Goal: Navigation & Orientation: Find specific page/section

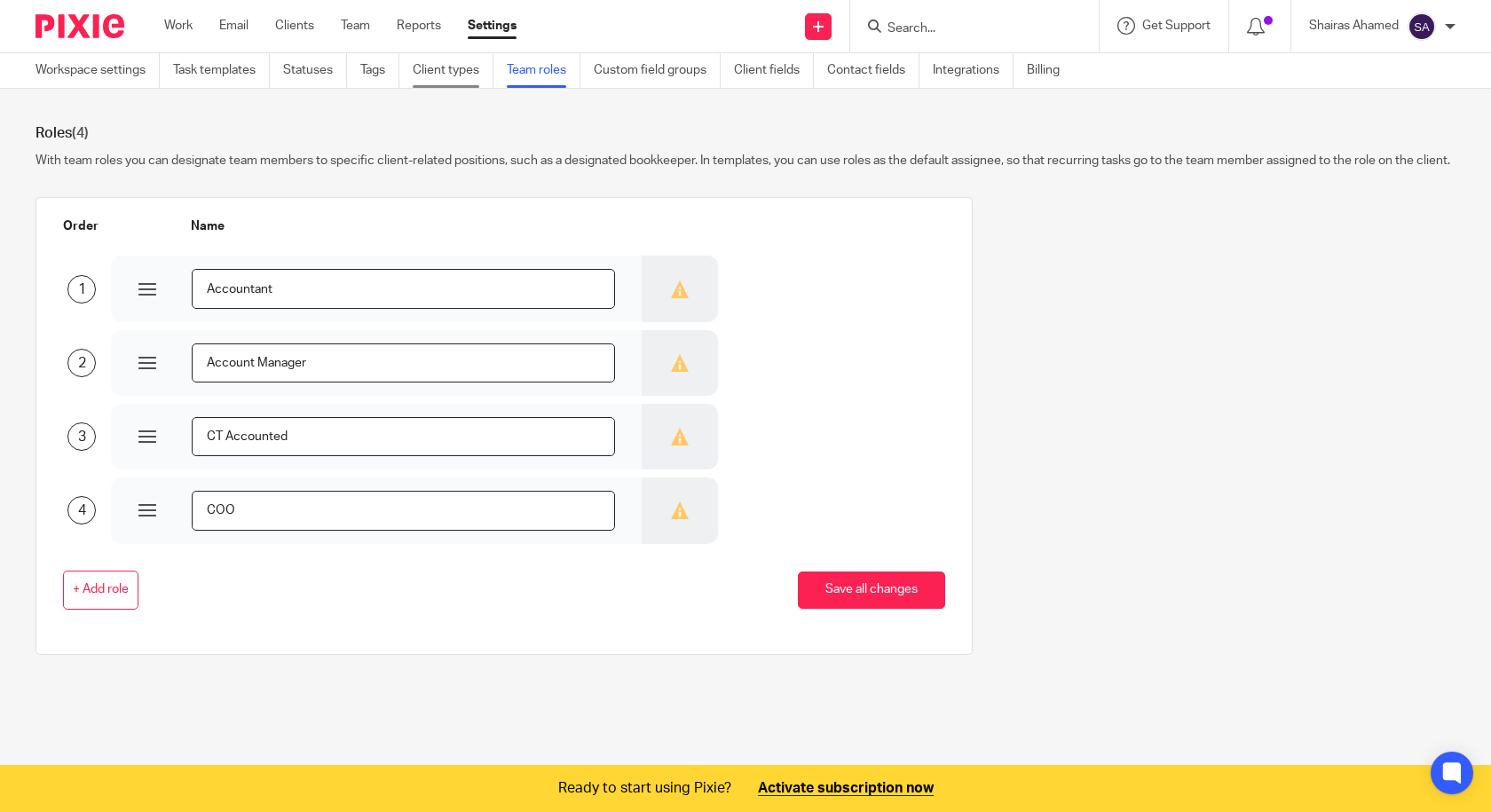
click at [473, 77] on link "Client types" at bounding box center [453, 70] width 81 height 34
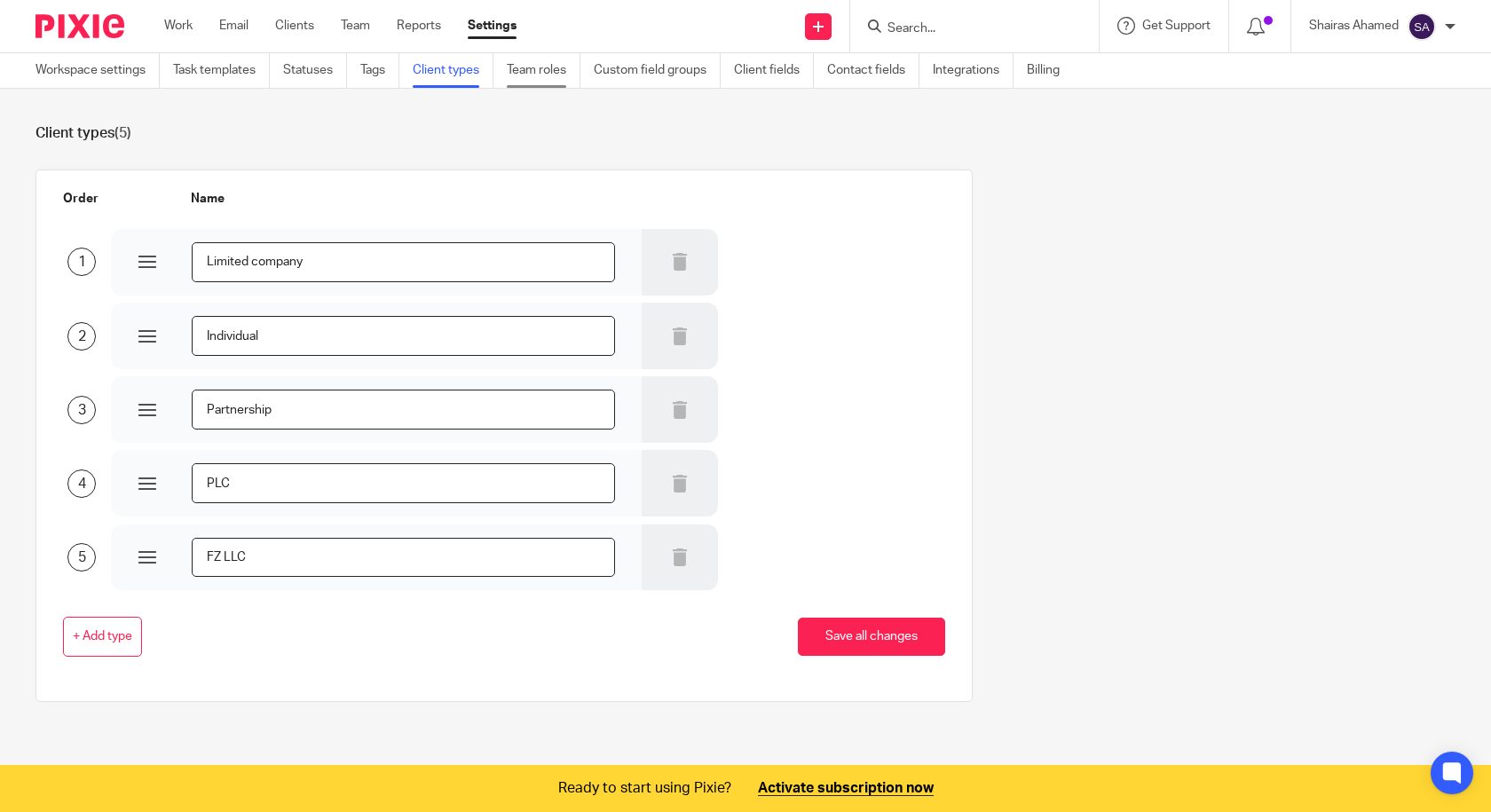
click at [548, 66] on link "Team roles" at bounding box center [544, 70] width 74 height 34
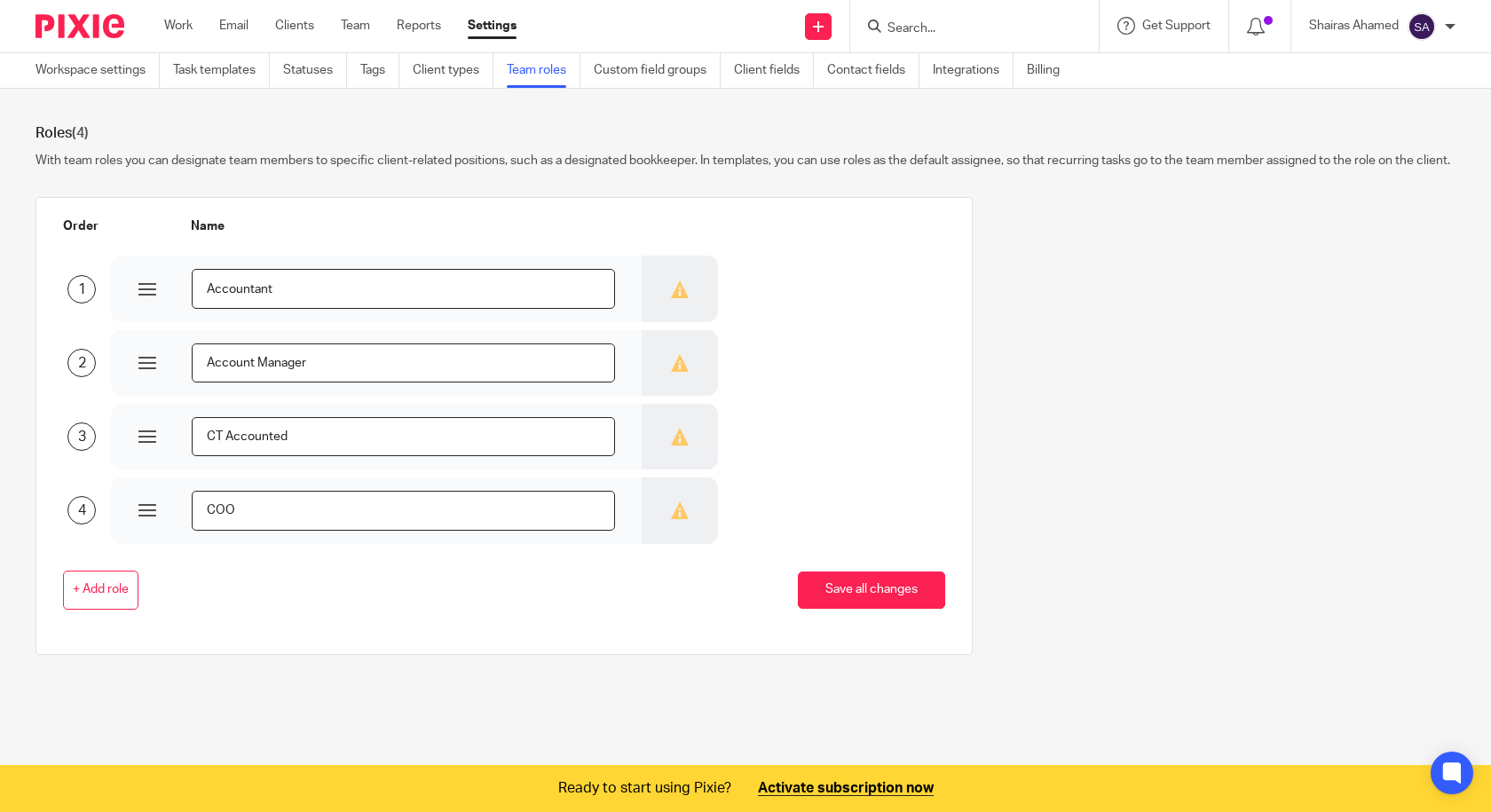
click at [274, 28] on ul "Work Email Clients Team Reports Settings" at bounding box center [353, 25] width 379 height 18
click at [287, 38] on div "Work Email Clients Team Reports Settings Work Email Clients Team Reports Settin…" at bounding box center [345, 26] width 397 height 52
click at [294, 24] on link "Clients" at bounding box center [295, 25] width 39 height 18
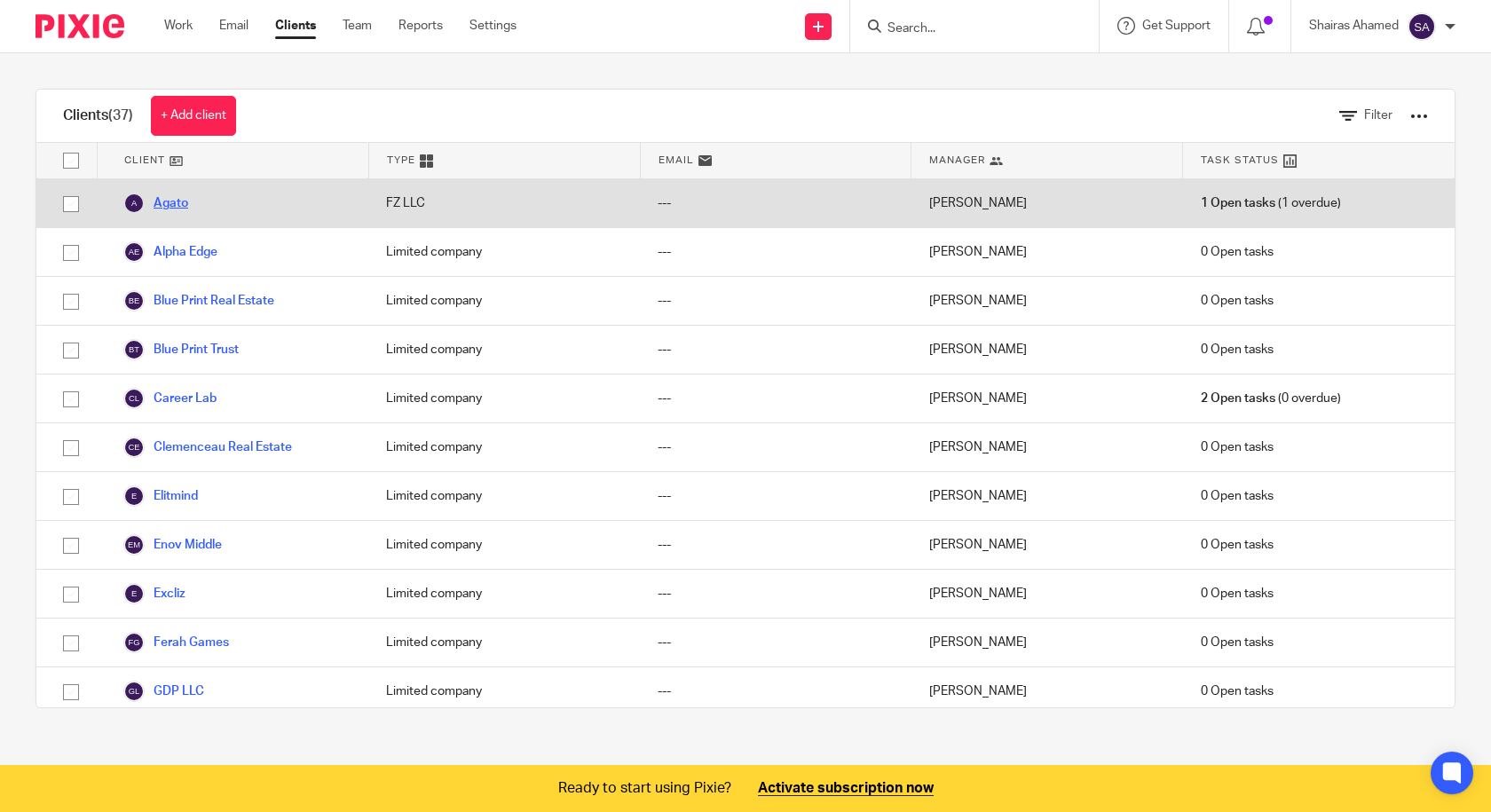
click at [157, 206] on link "Agato" at bounding box center [155, 203] width 64 height 21
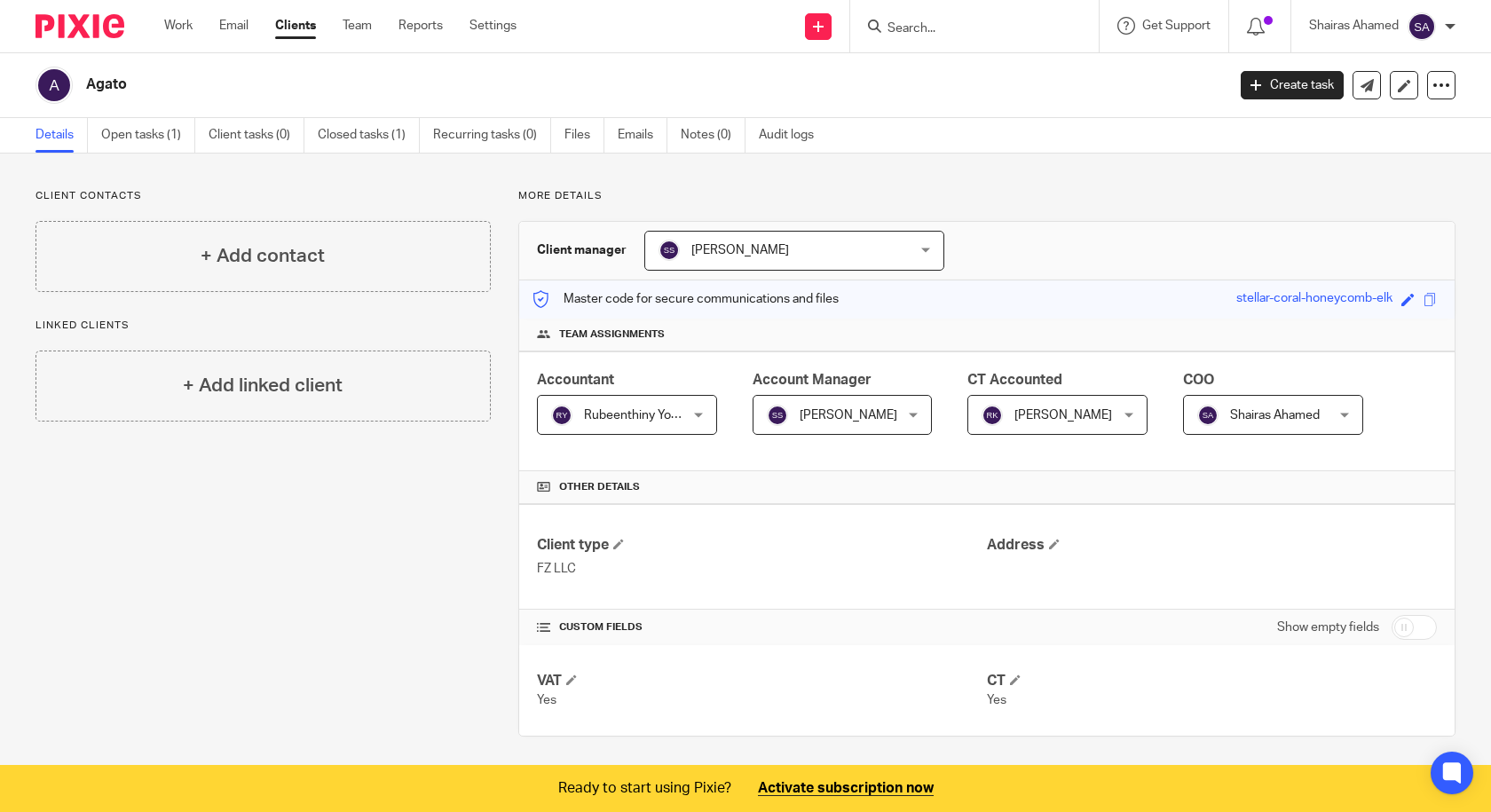
scroll to position [5, 0]
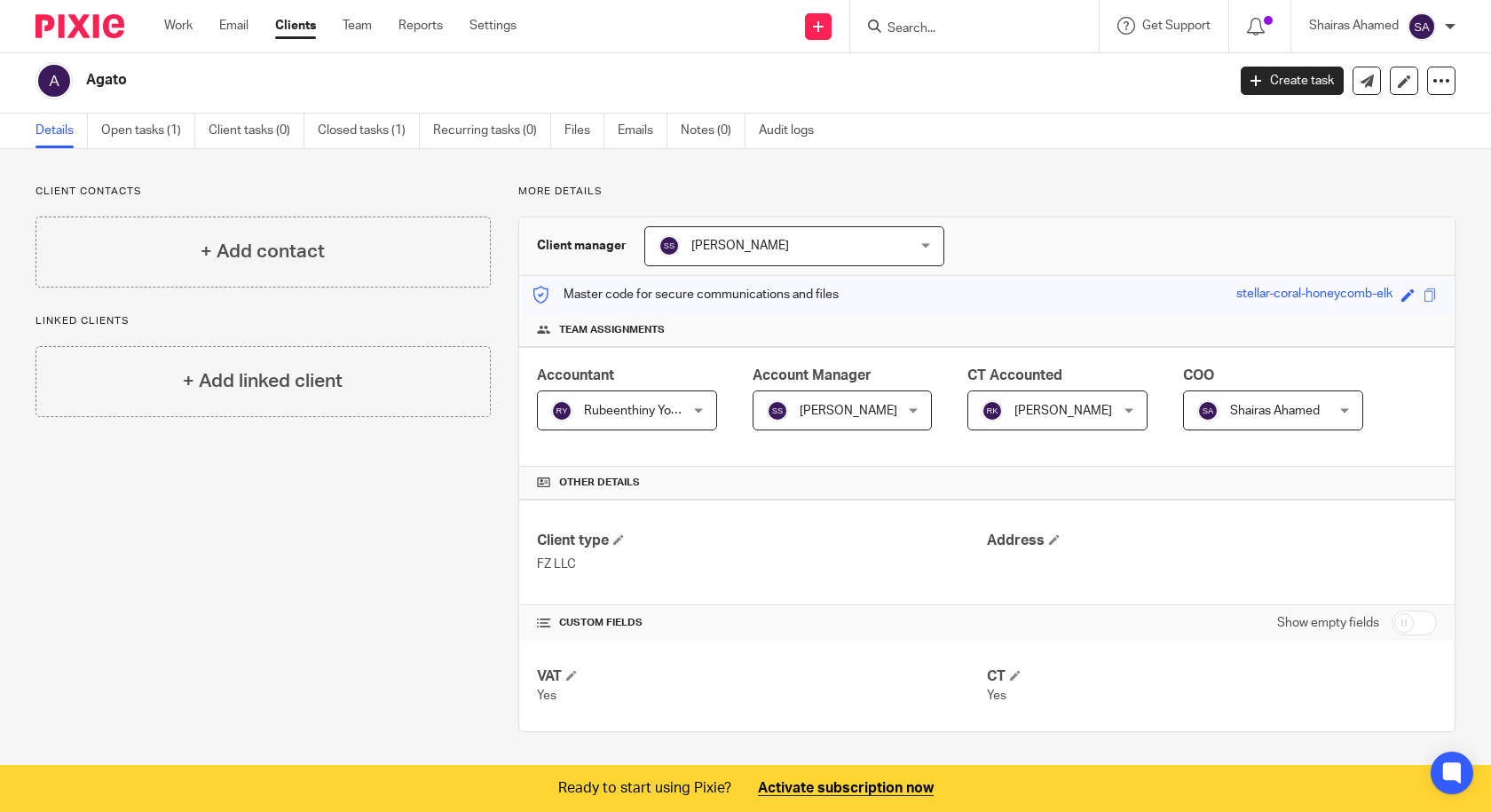
click at [1322, 622] on label "Show empty fields" at bounding box center [1328, 623] width 102 height 18
click at [572, 674] on span at bounding box center [571, 675] width 10 height 10
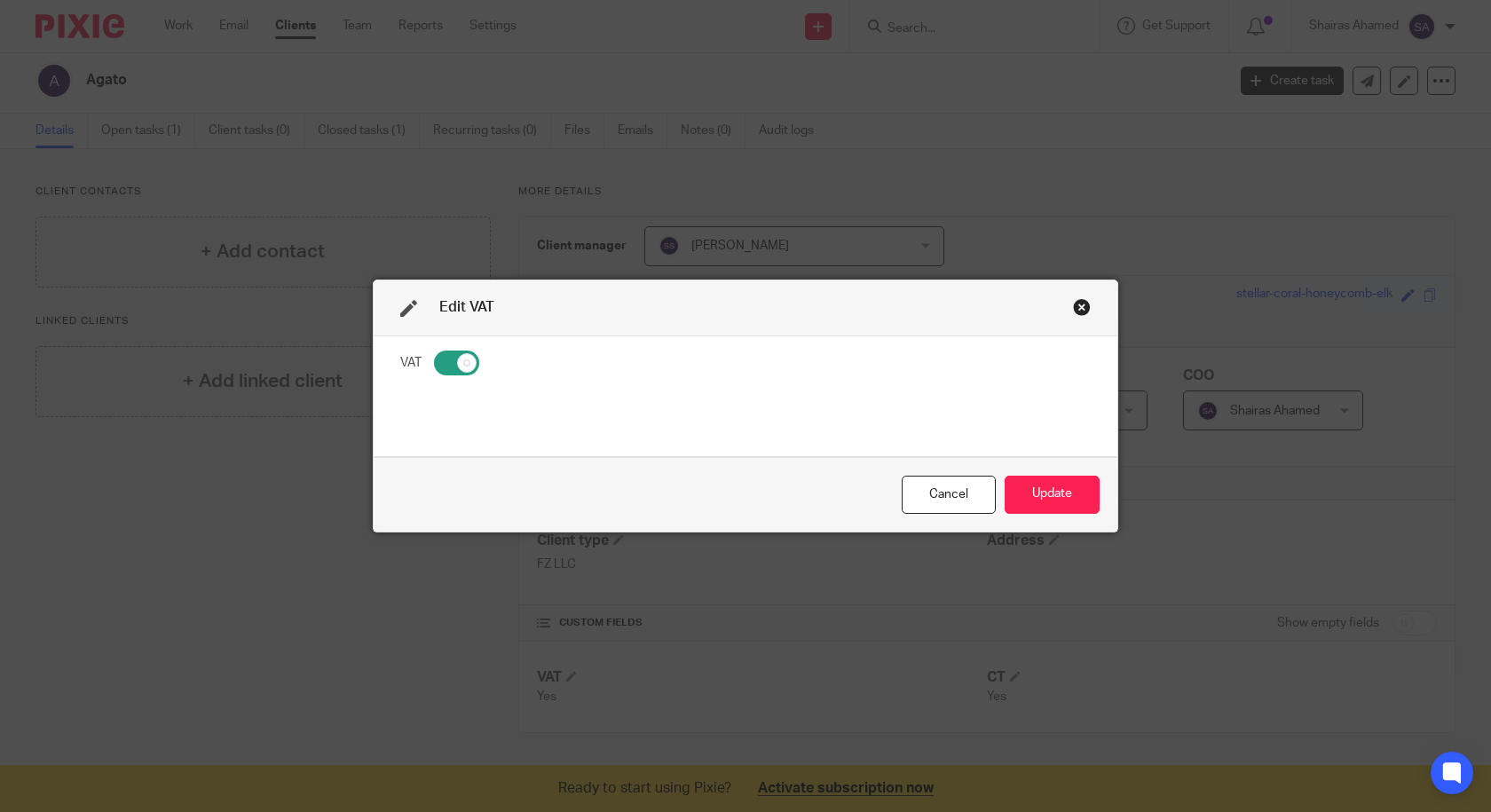
click at [1074, 311] on div "Close this dialog window" at bounding box center [1082, 307] width 18 height 18
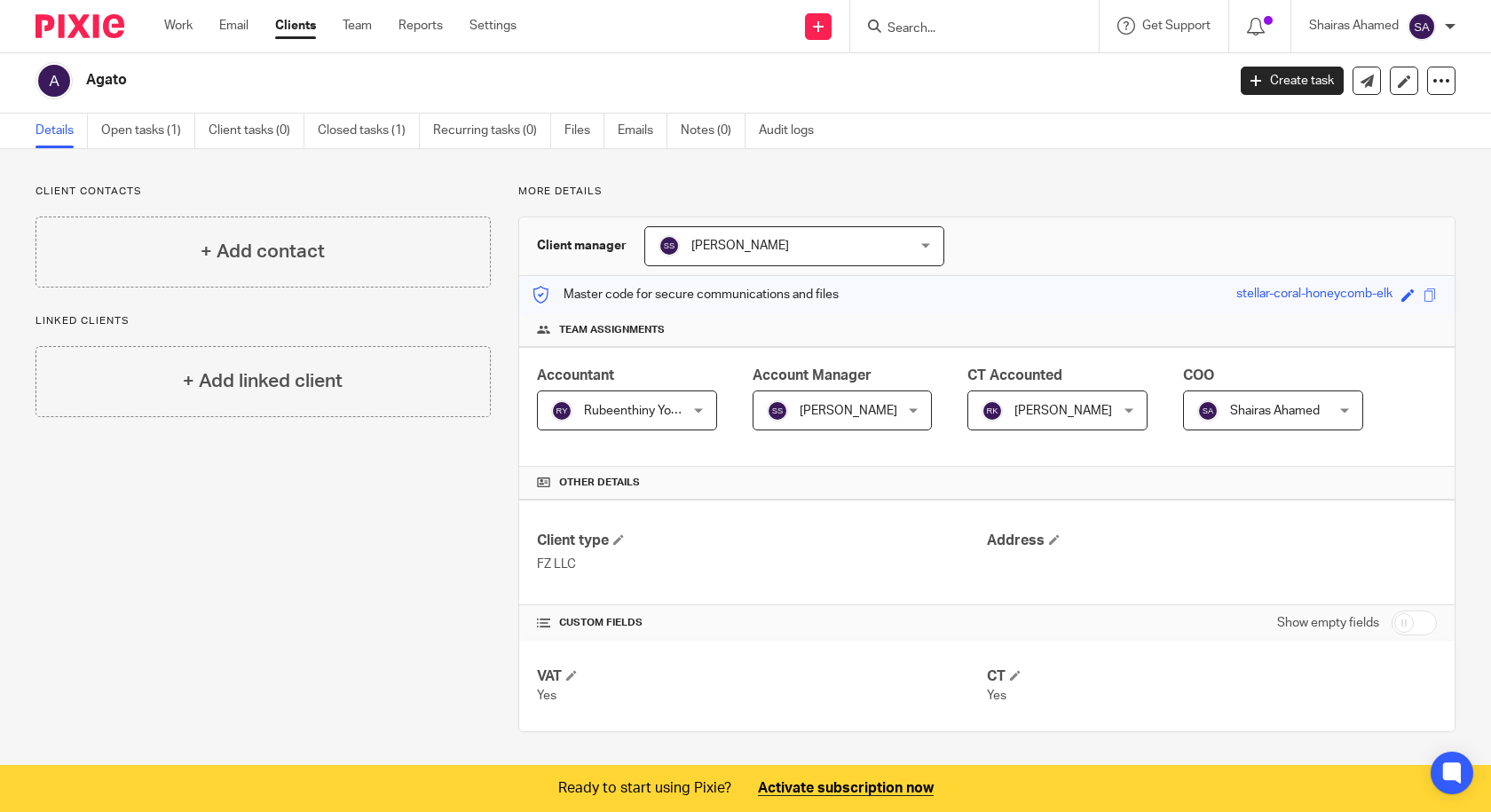
click at [987, 701] on span "Yes" at bounding box center [997, 695] width 20 height 12
click at [1010, 678] on span at bounding box center [1015, 675] width 10 height 10
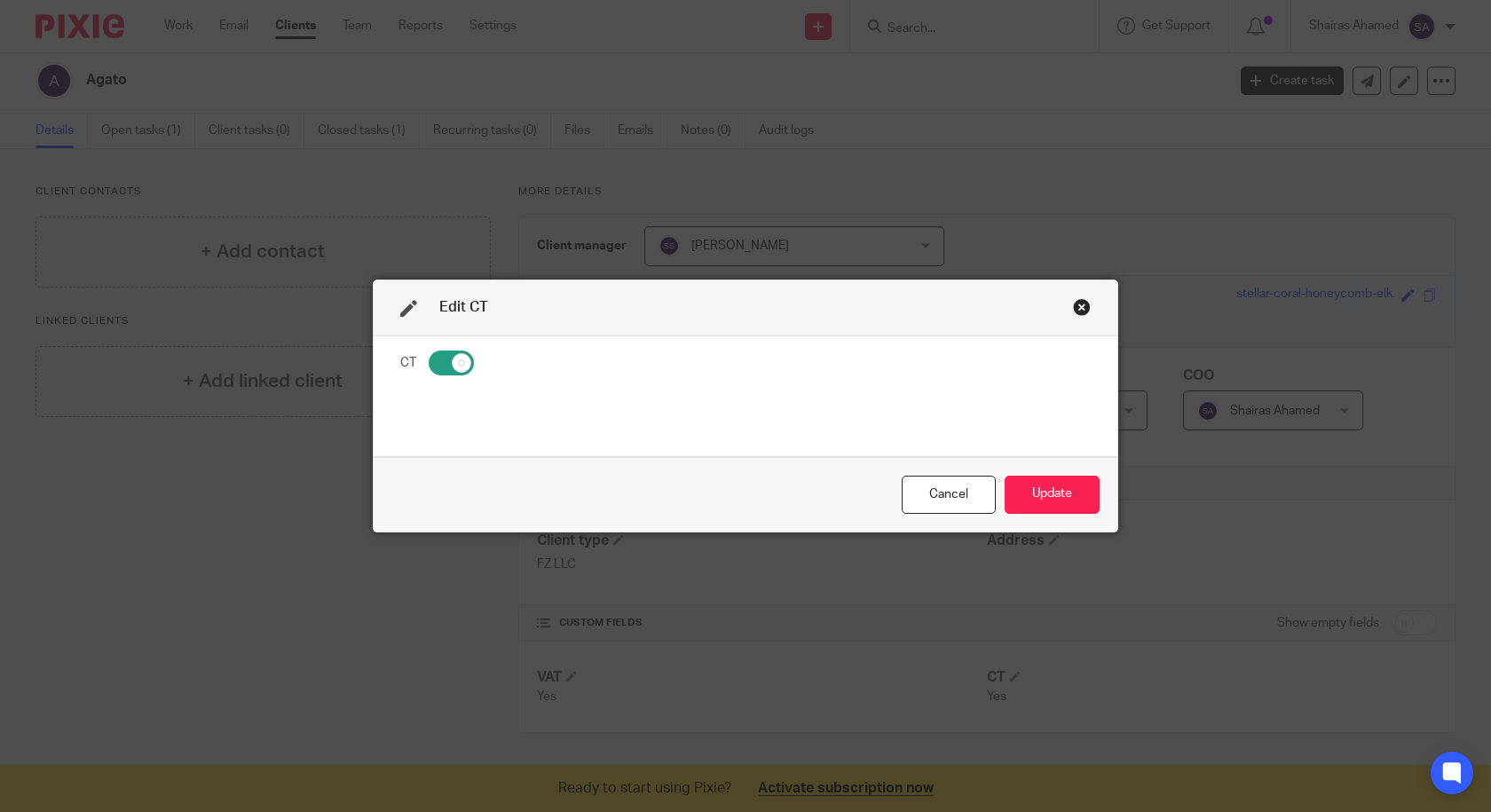
click at [1073, 309] on div "Close this dialog window" at bounding box center [1082, 307] width 18 height 18
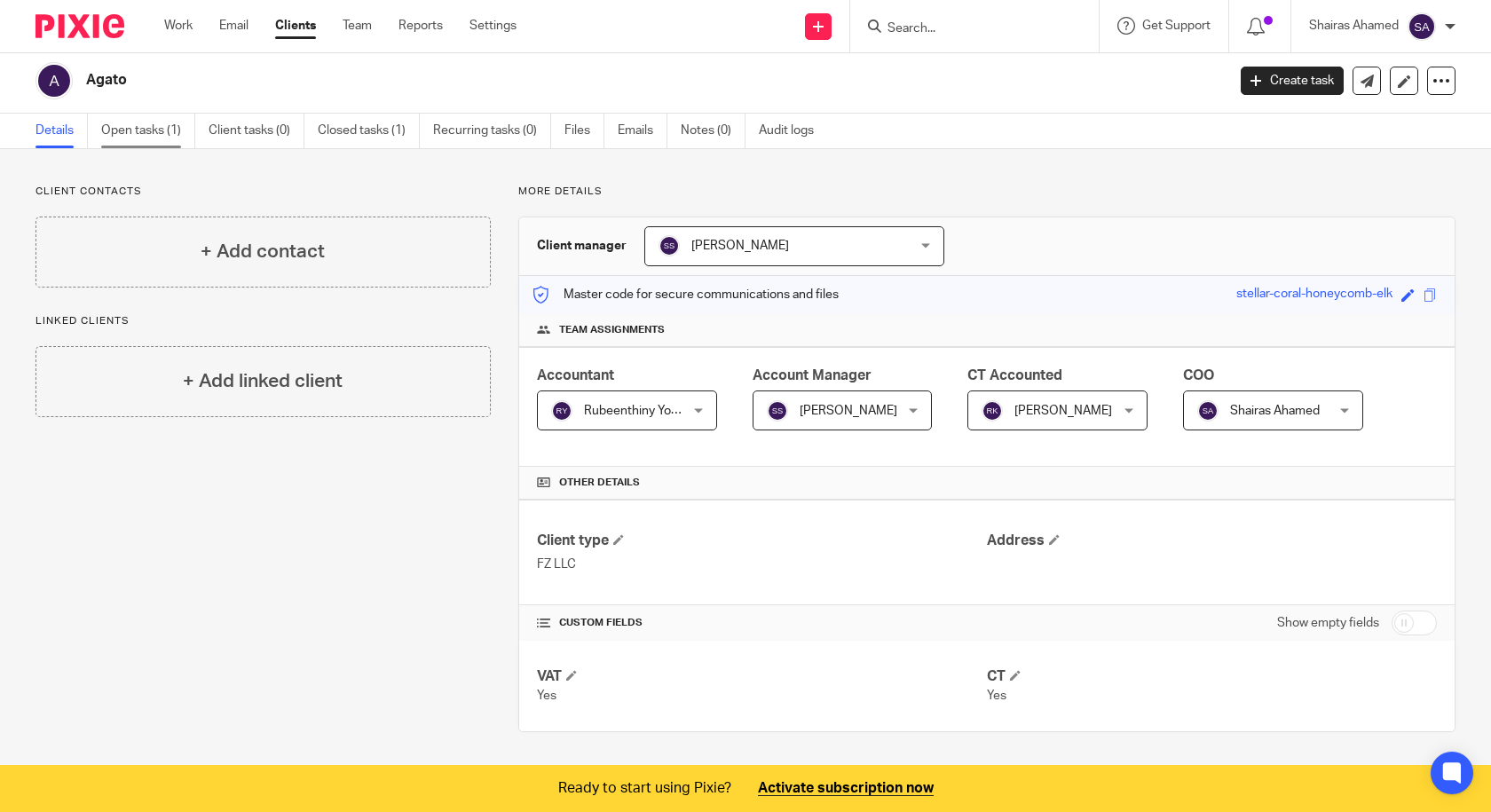
click at [134, 121] on link "Open tasks (1)" at bounding box center [148, 131] width 94 height 34
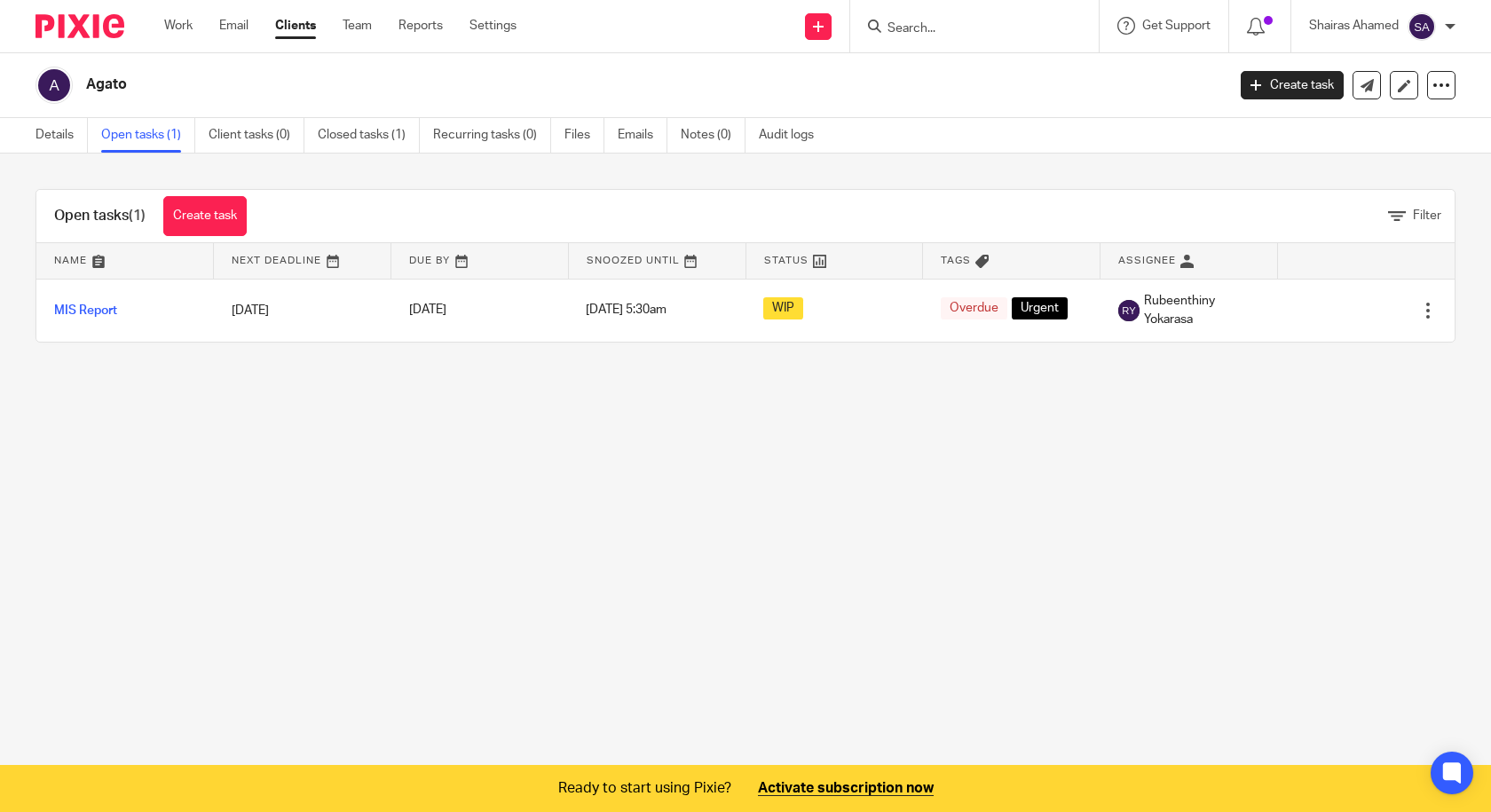
click at [297, 31] on link "Clients" at bounding box center [296, 25] width 41 height 18
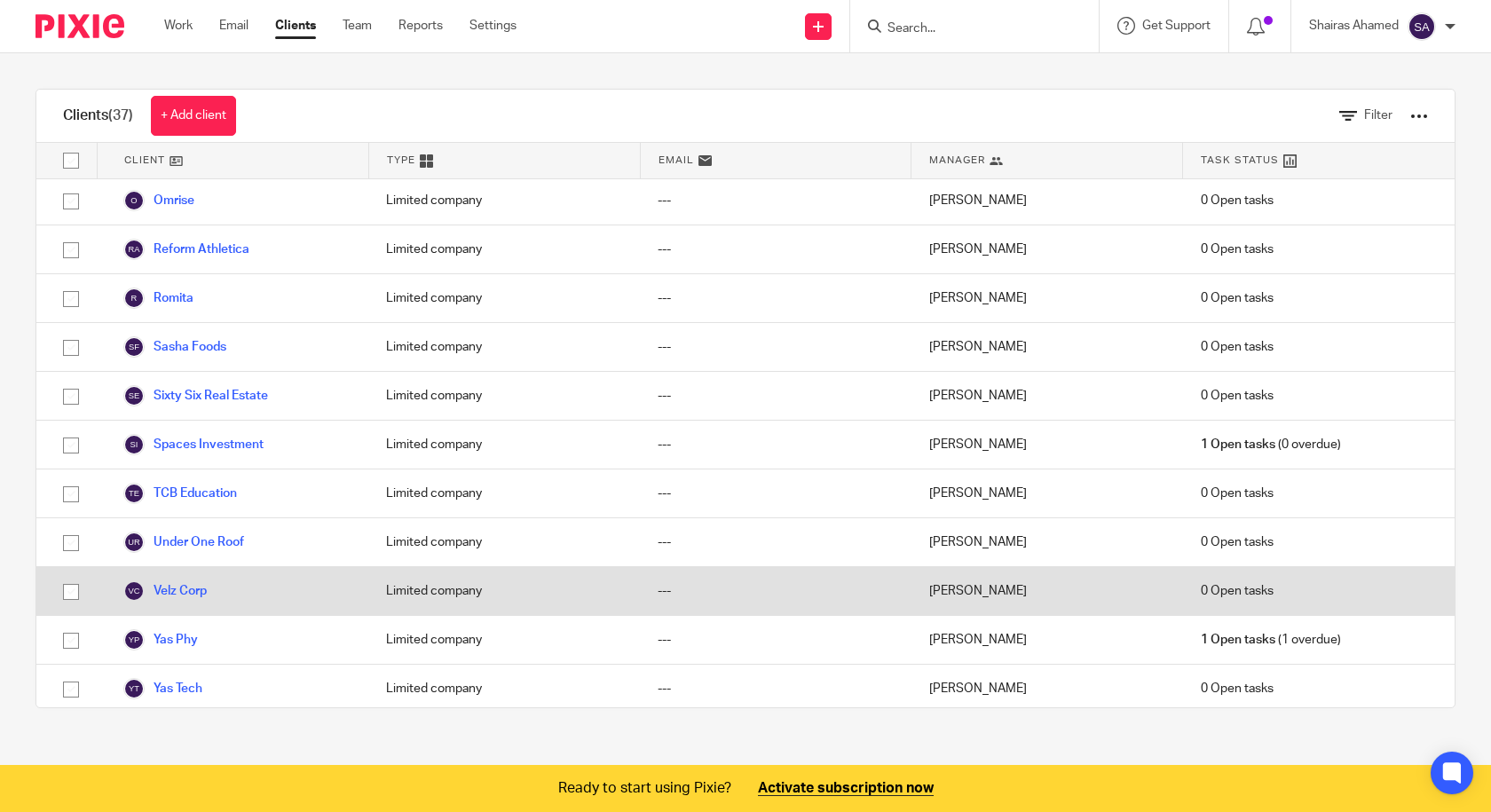
scroll to position [1277, 0]
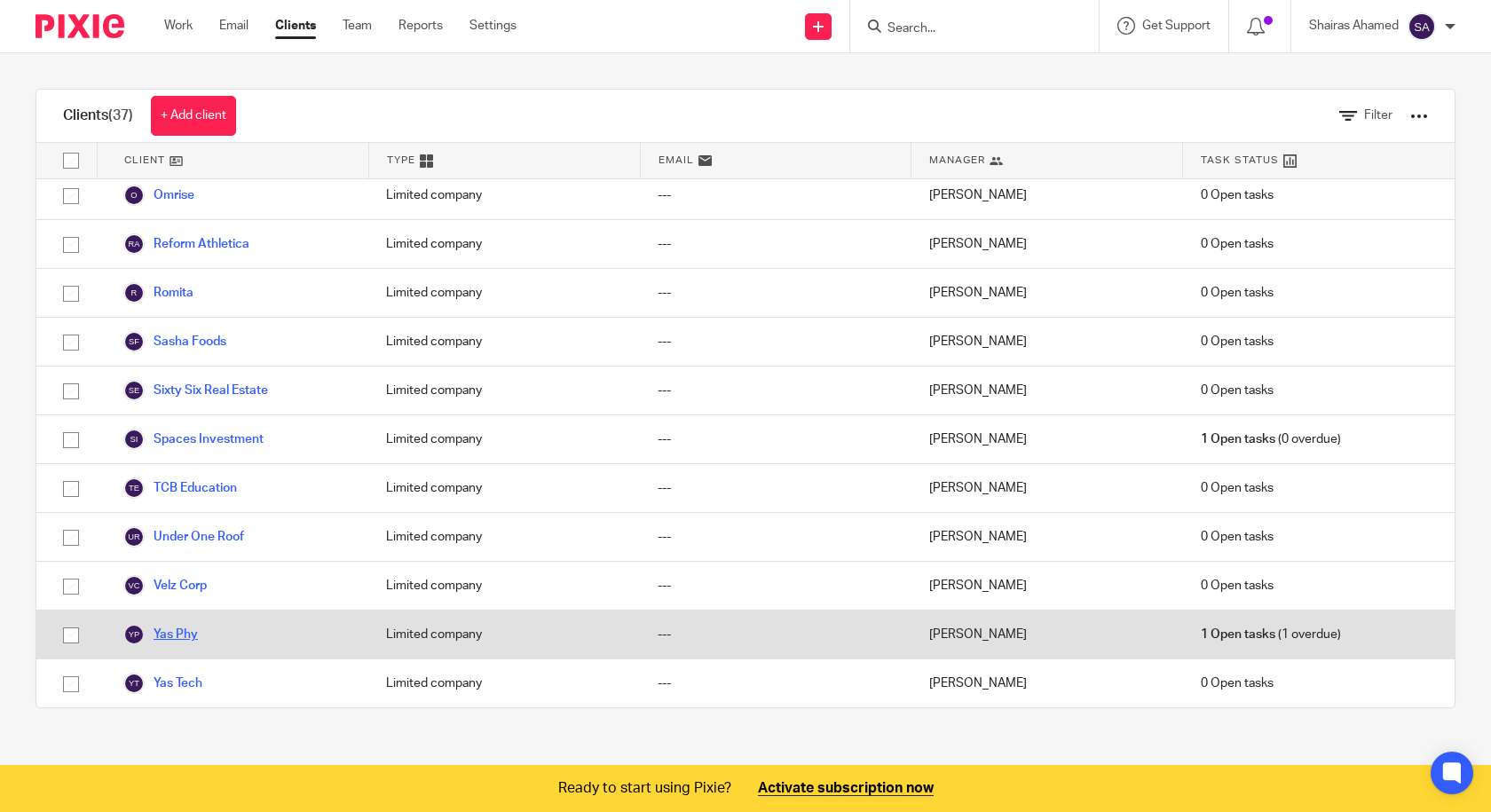
click at [167, 637] on link "Yas Phy" at bounding box center [160, 634] width 75 height 21
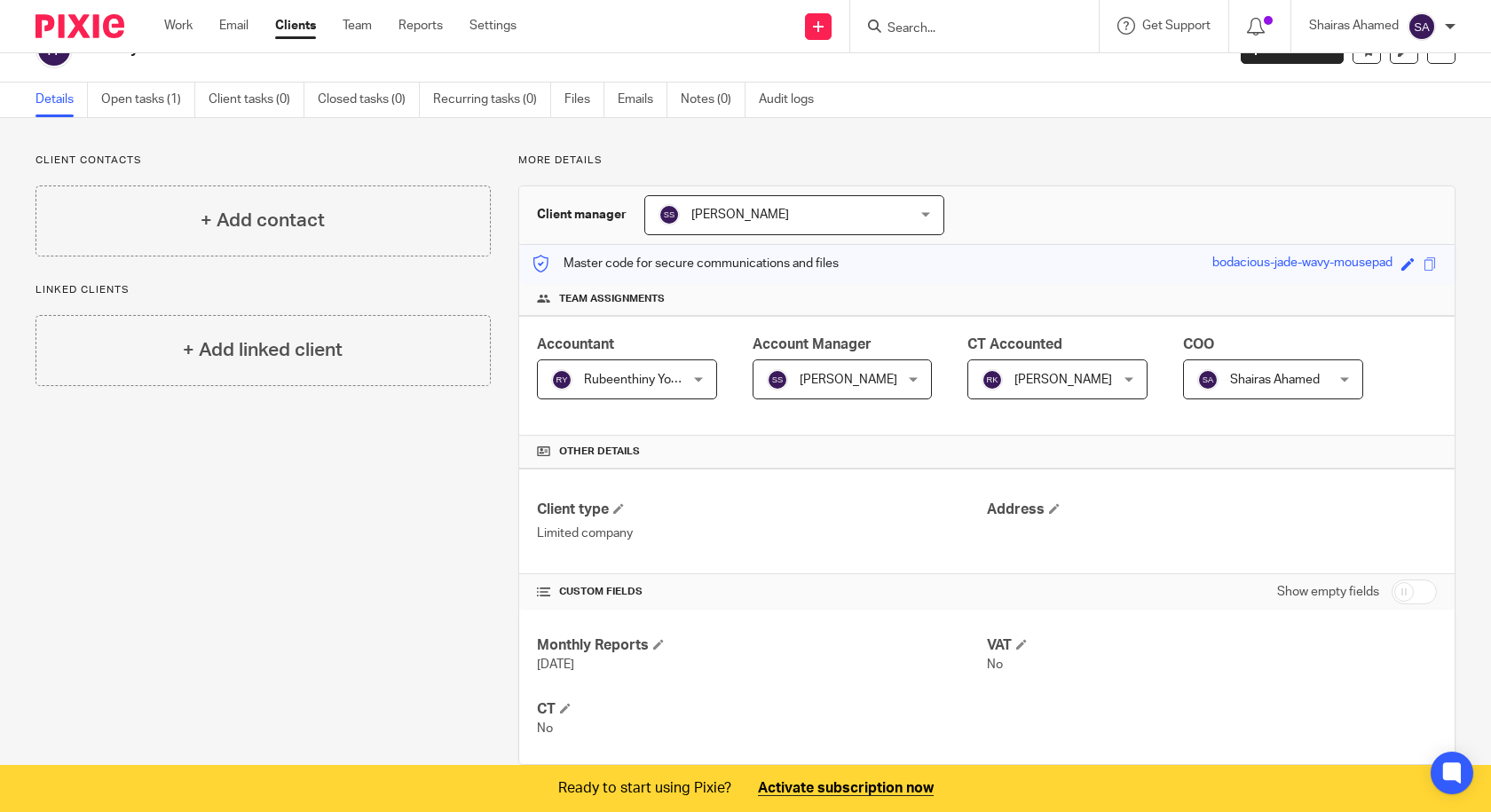
scroll to position [68, 0]
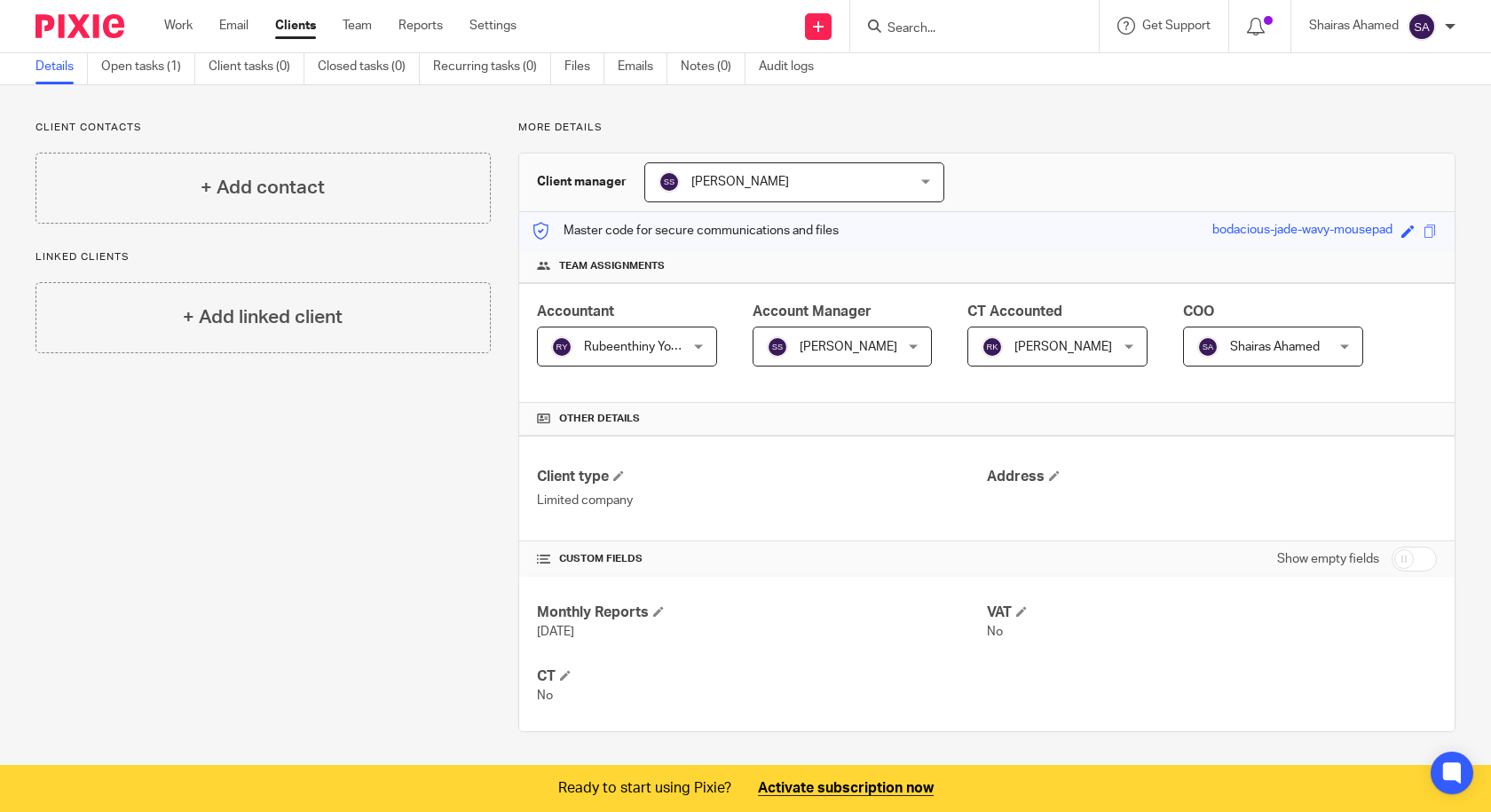
click at [1410, 559] on input "checkbox" at bounding box center [1415, 558] width 46 height 25
checkbox input "true"
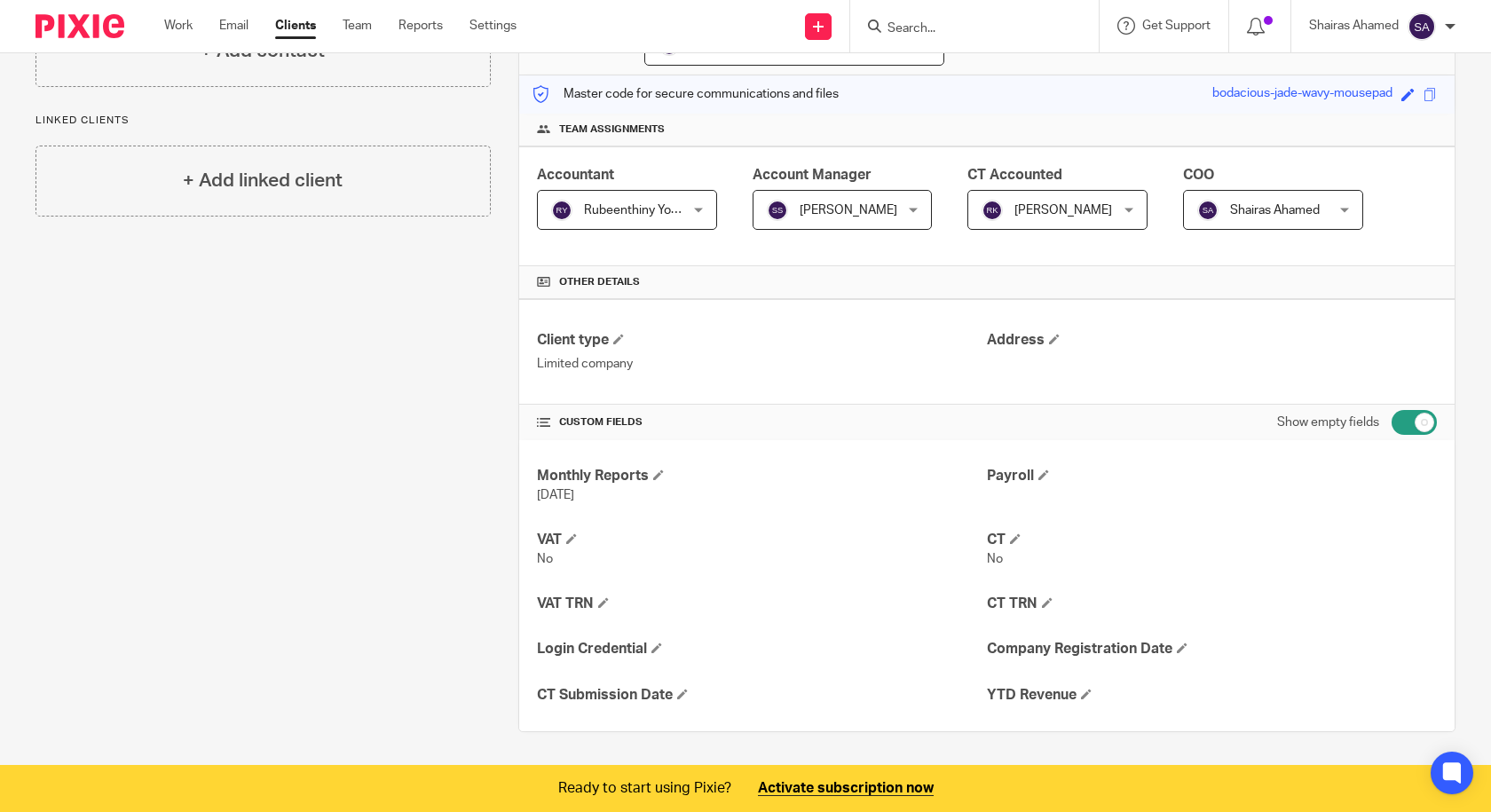
scroll to position [0, 0]
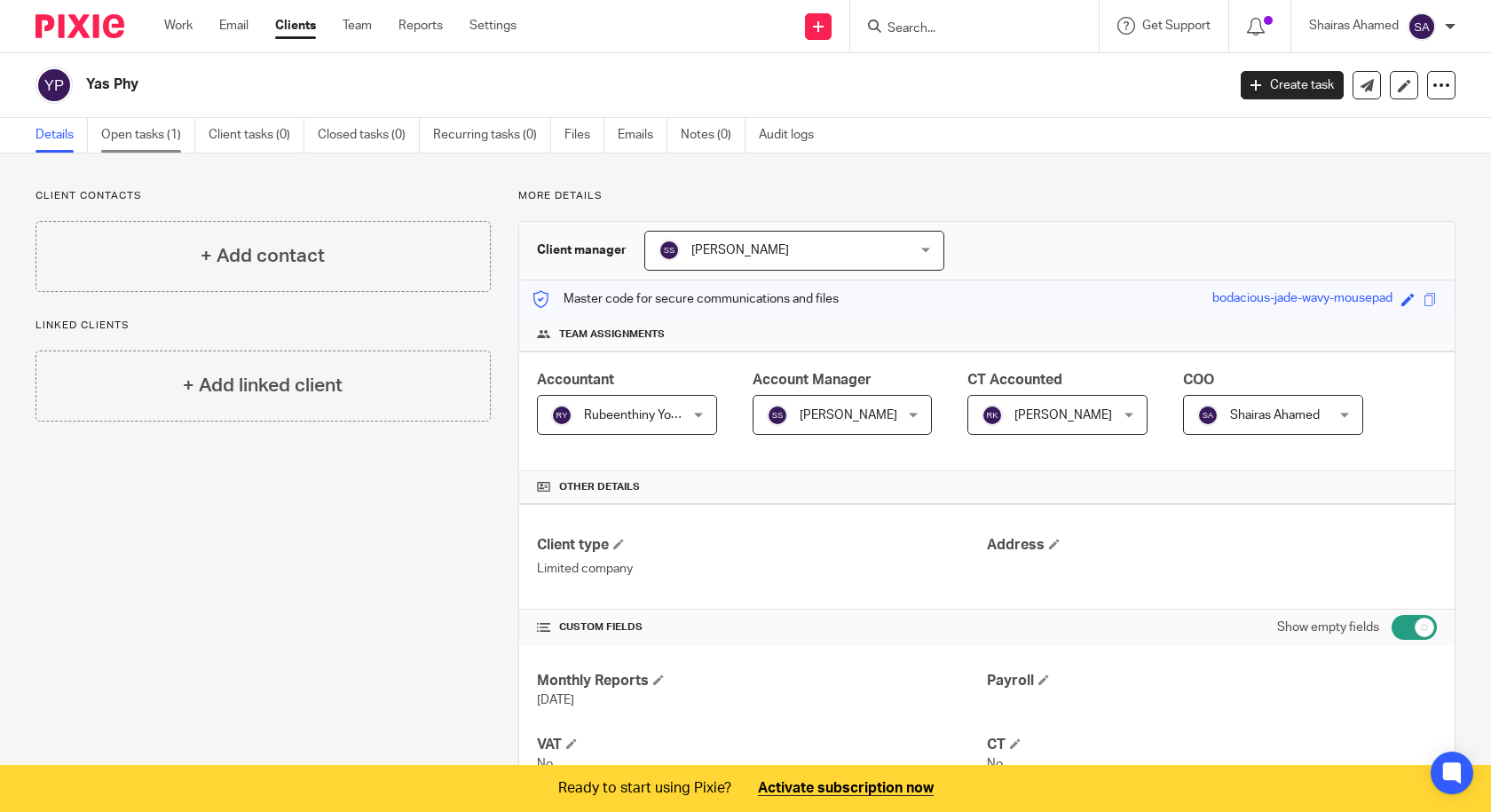
click at [157, 137] on link "Open tasks (1)" at bounding box center [148, 135] width 94 height 34
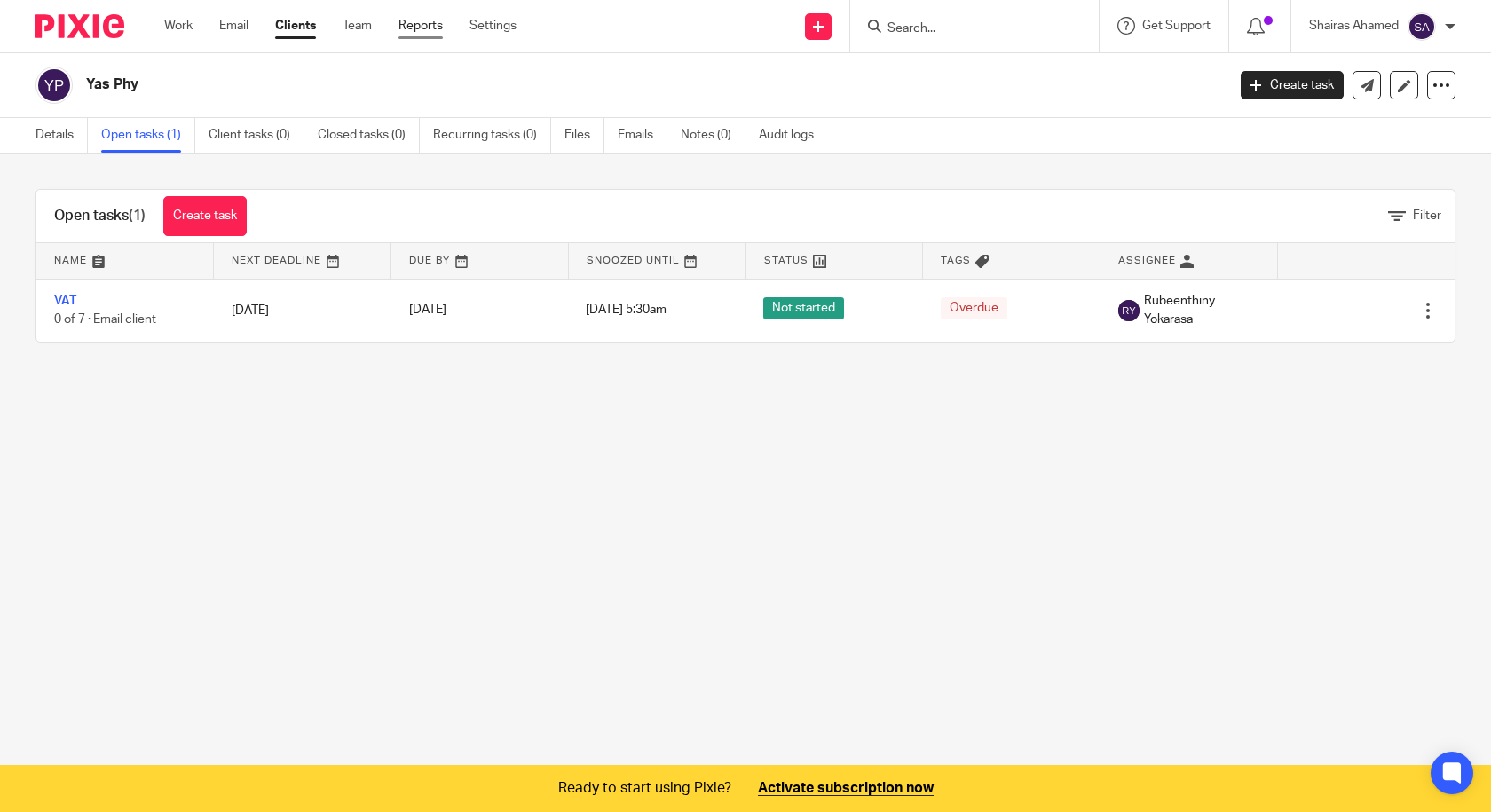
click at [416, 26] on link "Reports" at bounding box center [421, 25] width 45 height 18
